Goal: Information Seeking & Learning: Learn about a topic

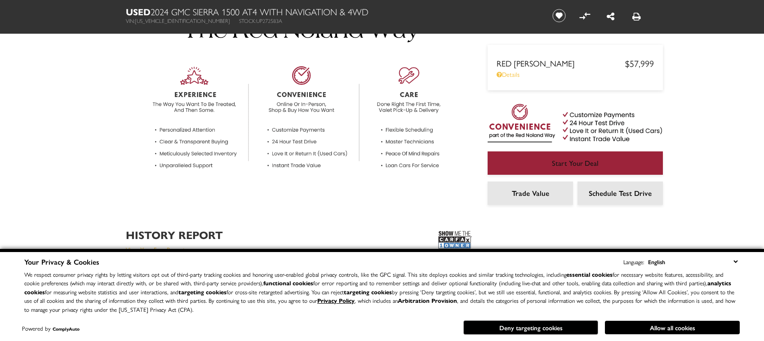
scroll to position [371, 0]
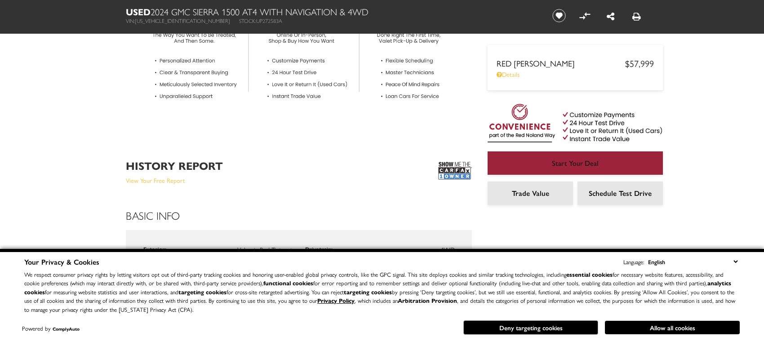
click at [453, 170] on img at bounding box center [455, 171] width 34 height 22
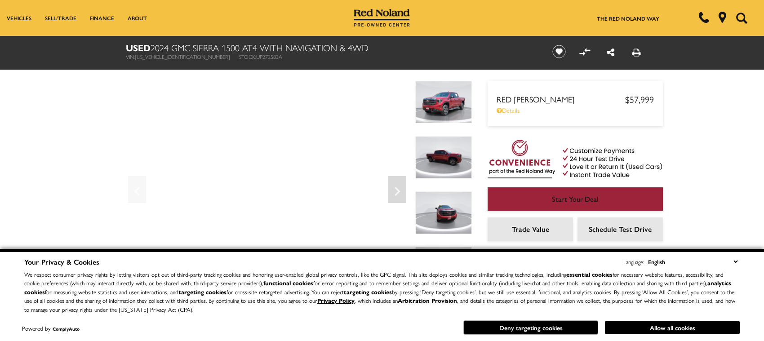
scroll to position [0, 0]
click at [397, 189] on icon "Next" at bounding box center [397, 191] width 5 height 9
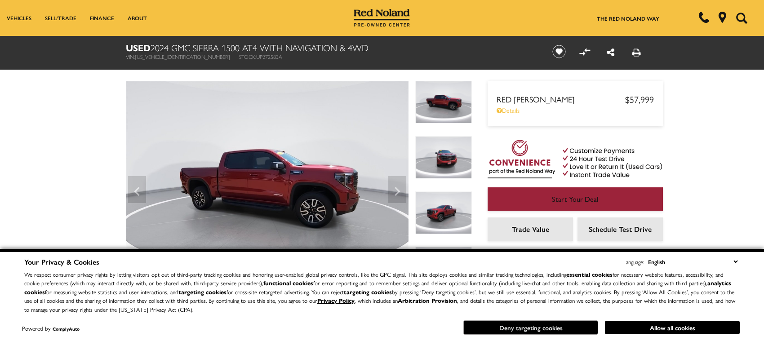
click at [523, 325] on button "Deny targeting cookies" at bounding box center [530, 328] width 135 height 14
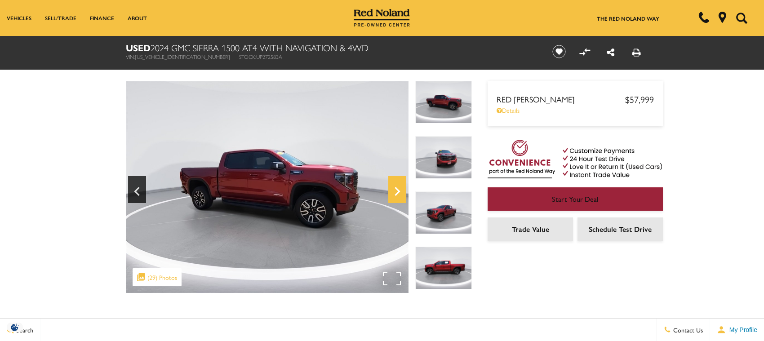
click at [395, 189] on icon "Next" at bounding box center [397, 192] width 18 height 22
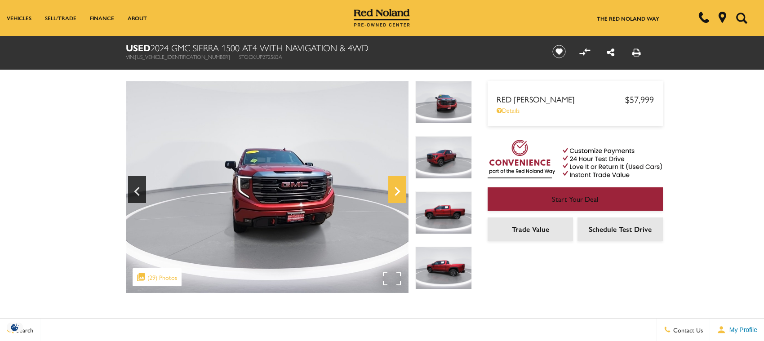
click at [395, 189] on icon "Next" at bounding box center [397, 192] width 18 height 22
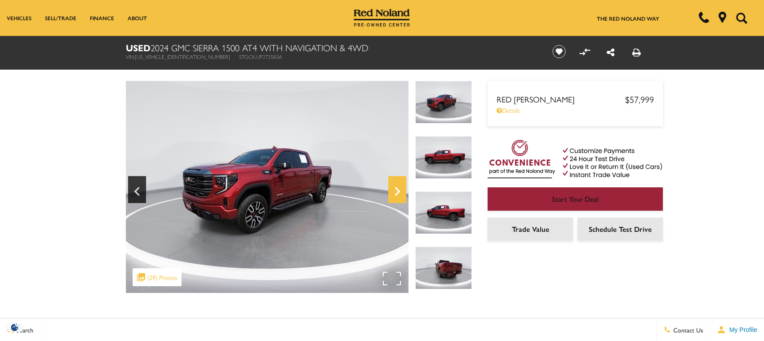
click at [395, 189] on icon "Next" at bounding box center [397, 192] width 18 height 22
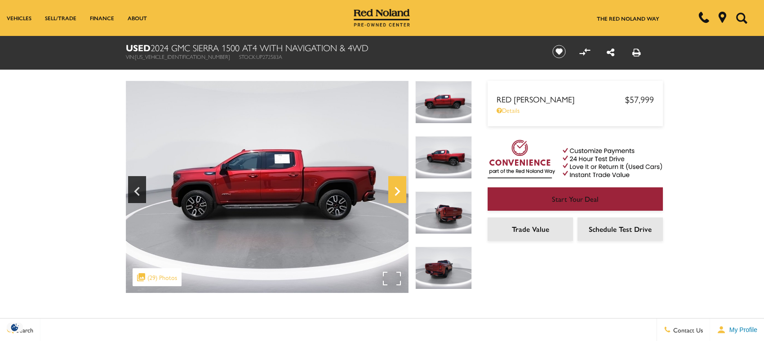
click at [395, 189] on icon "Next" at bounding box center [397, 192] width 18 height 22
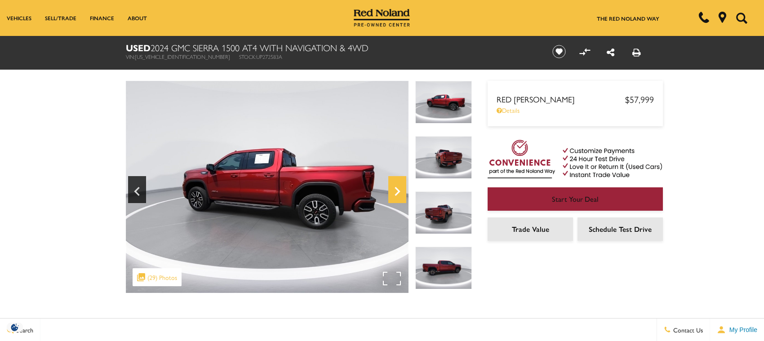
click at [395, 189] on icon "Next" at bounding box center [397, 192] width 18 height 22
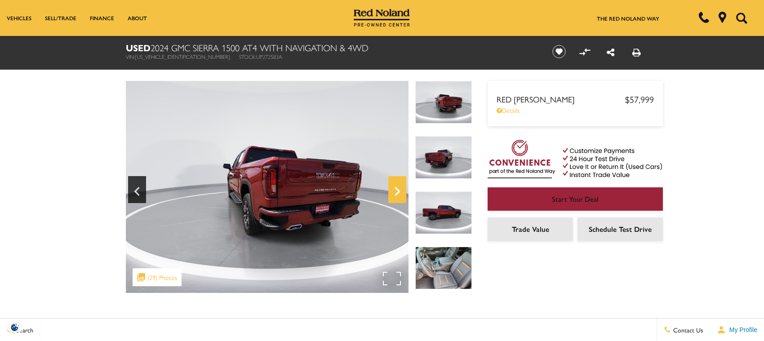
click at [395, 189] on icon "Next" at bounding box center [397, 192] width 18 height 22
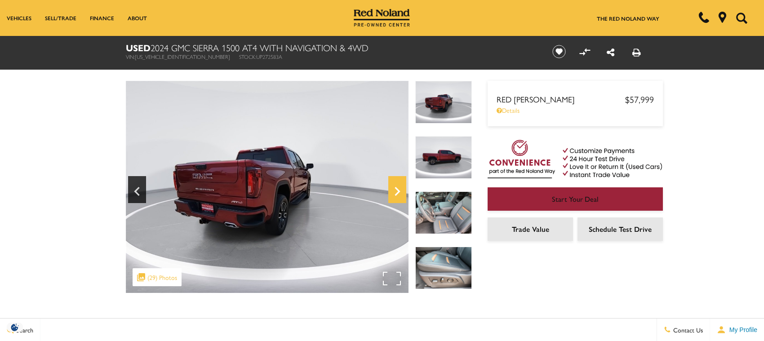
click at [395, 189] on icon "Next" at bounding box center [397, 192] width 18 height 22
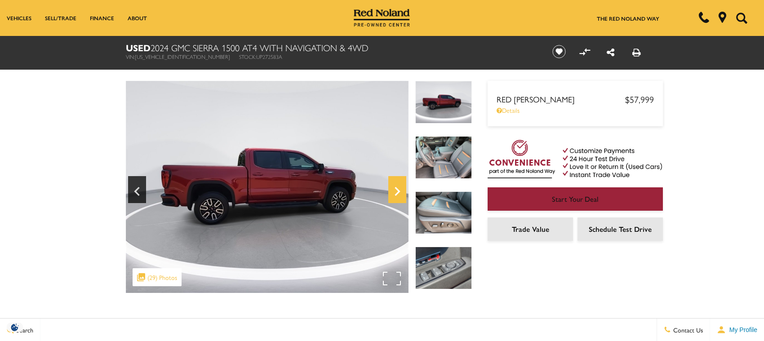
click at [395, 189] on icon "Next" at bounding box center [397, 192] width 18 height 22
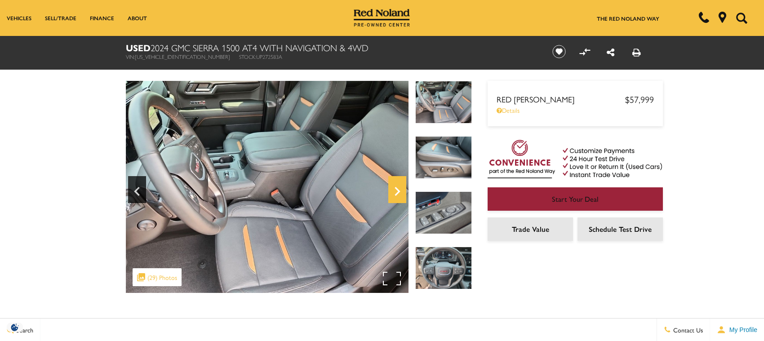
click at [395, 189] on icon "Next" at bounding box center [397, 192] width 18 height 22
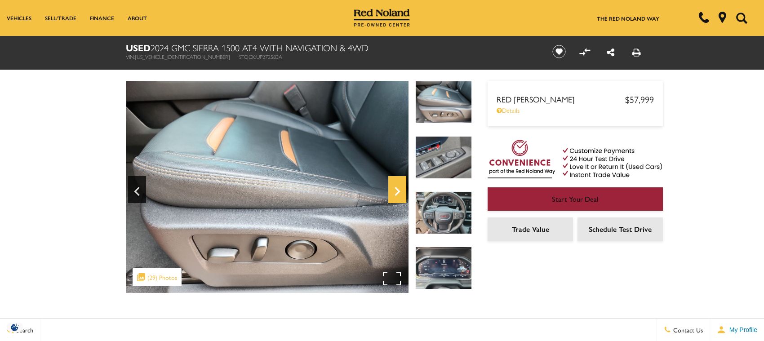
click at [395, 189] on icon "Next" at bounding box center [397, 192] width 18 height 22
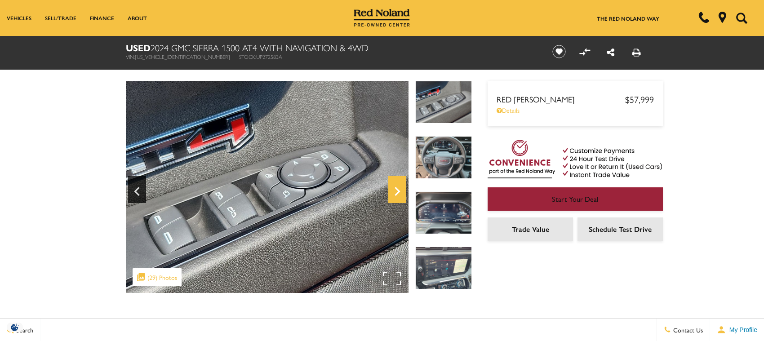
click at [395, 189] on icon "Next" at bounding box center [397, 192] width 18 height 22
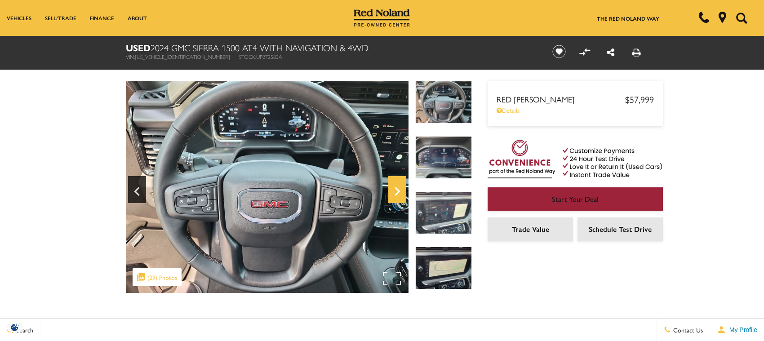
click at [395, 189] on icon "Next" at bounding box center [397, 192] width 18 height 22
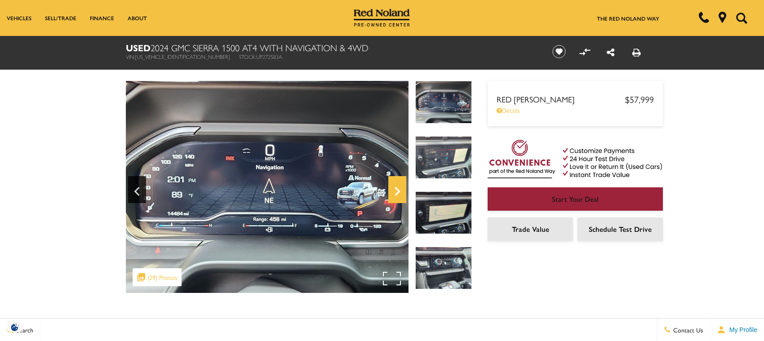
click at [395, 189] on icon "Next" at bounding box center [397, 192] width 18 height 22
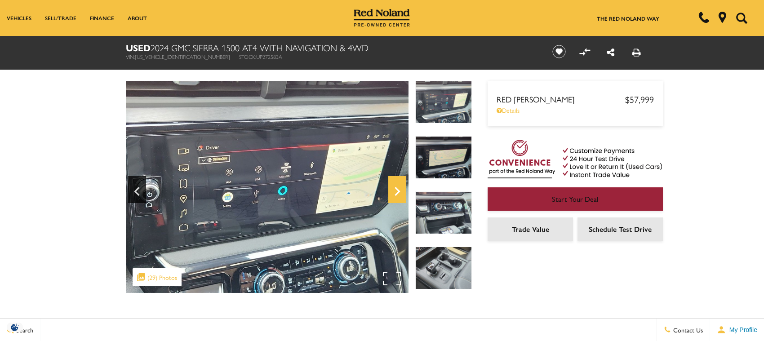
click at [395, 189] on icon "Next" at bounding box center [397, 192] width 18 height 22
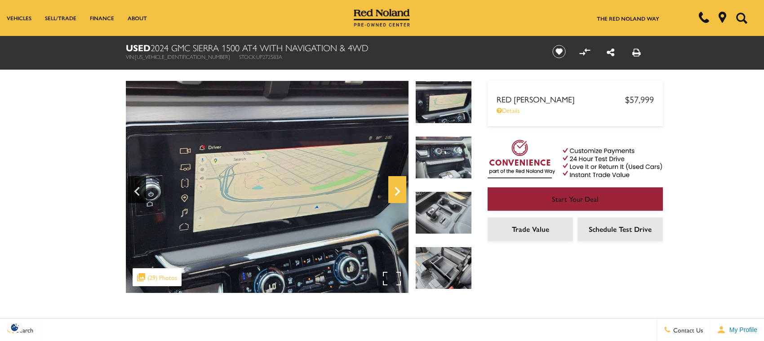
click at [394, 189] on icon "Next" at bounding box center [397, 192] width 18 height 22
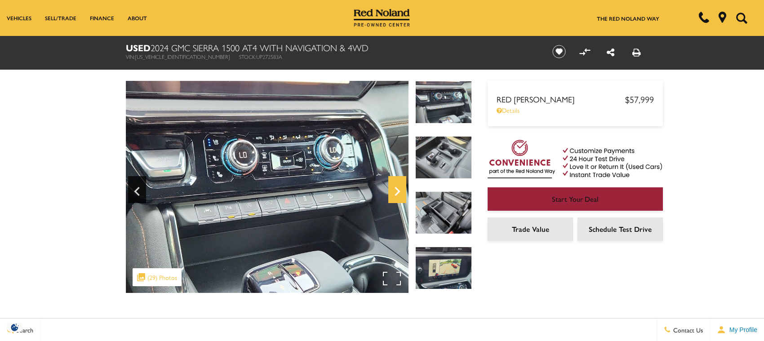
click at [399, 187] on icon "Next" at bounding box center [397, 192] width 18 height 22
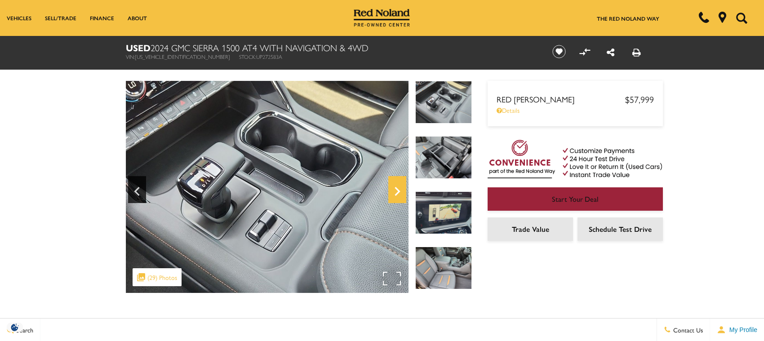
click at [399, 187] on icon "Next" at bounding box center [397, 192] width 18 height 22
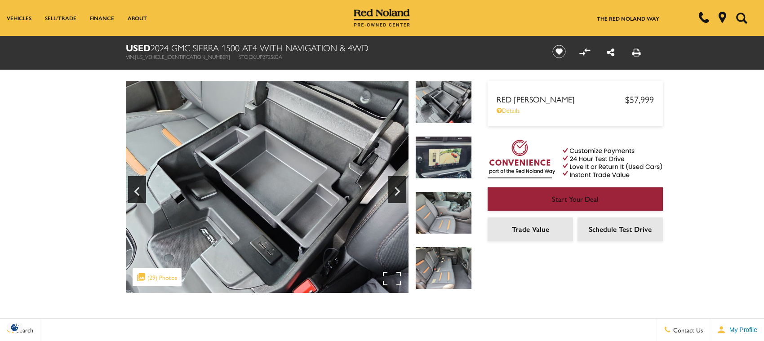
click at [161, 276] on div ".cls-1, .cls-3 { fill: #c50033; } .cls-1 { clip-rule: evenodd; } .cls-2 { clip-…" at bounding box center [157, 277] width 49 height 18
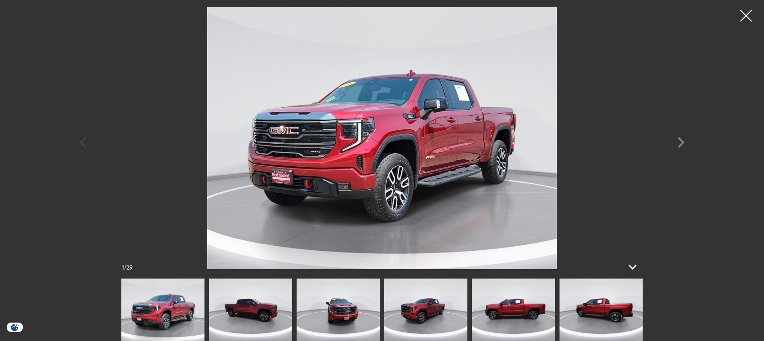
click at [747, 15] on div at bounding box center [747, 16] width 24 height 24
